Goal: Find specific page/section: Find specific page/section

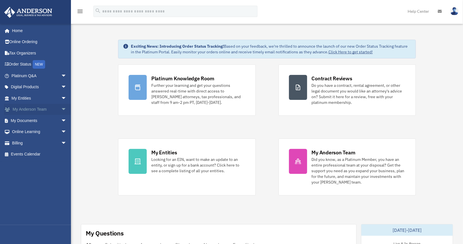
click at [61, 110] on span "arrow_drop_down" at bounding box center [66, 110] width 11 height 12
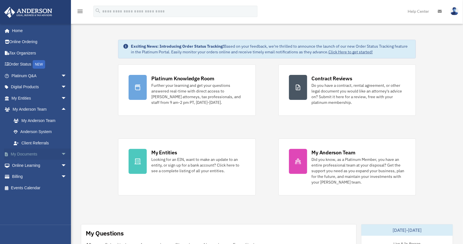
click at [61, 152] on span "arrow_drop_down" at bounding box center [66, 155] width 11 height 12
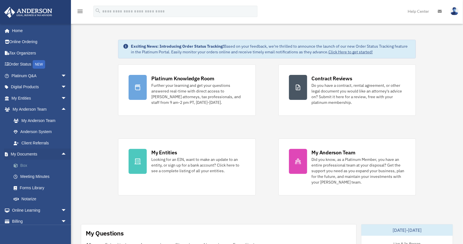
click at [44, 163] on link "Box" at bounding box center [41, 165] width 67 height 11
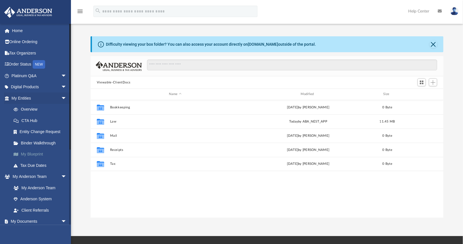
scroll to position [125, 349]
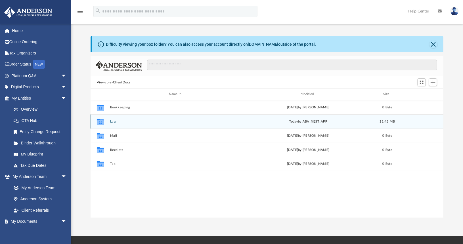
click at [116, 121] on button "Law" at bounding box center [175, 122] width 131 height 4
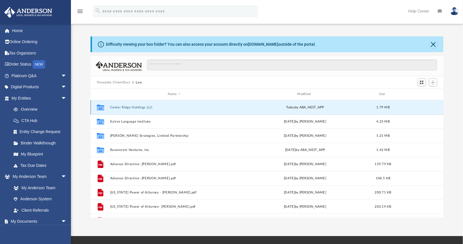
click at [131, 108] on button "Center Ridge Holdings LLC" at bounding box center [174, 108] width 128 height 4
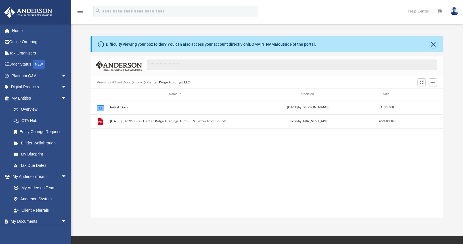
click at [136, 83] on button "Law" at bounding box center [139, 82] width 7 height 5
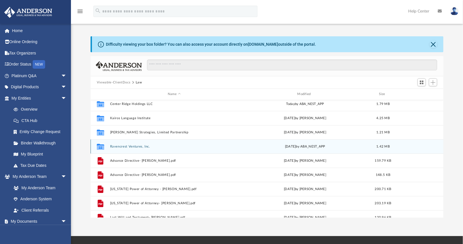
scroll to position [0, 0]
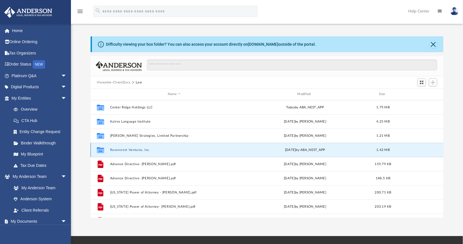
click at [131, 151] on button "Ravencrest Ventures, Inc." at bounding box center [174, 150] width 128 height 4
